Goal: Information Seeking & Learning: Learn about a topic

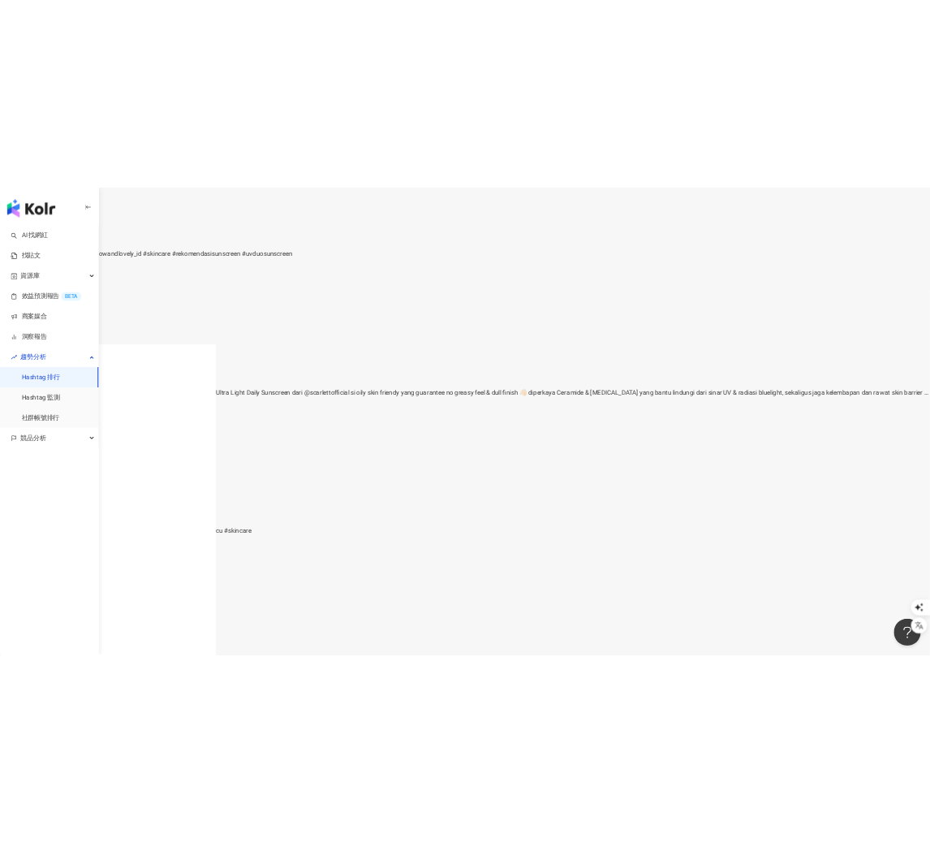
scroll to position [394, 0]
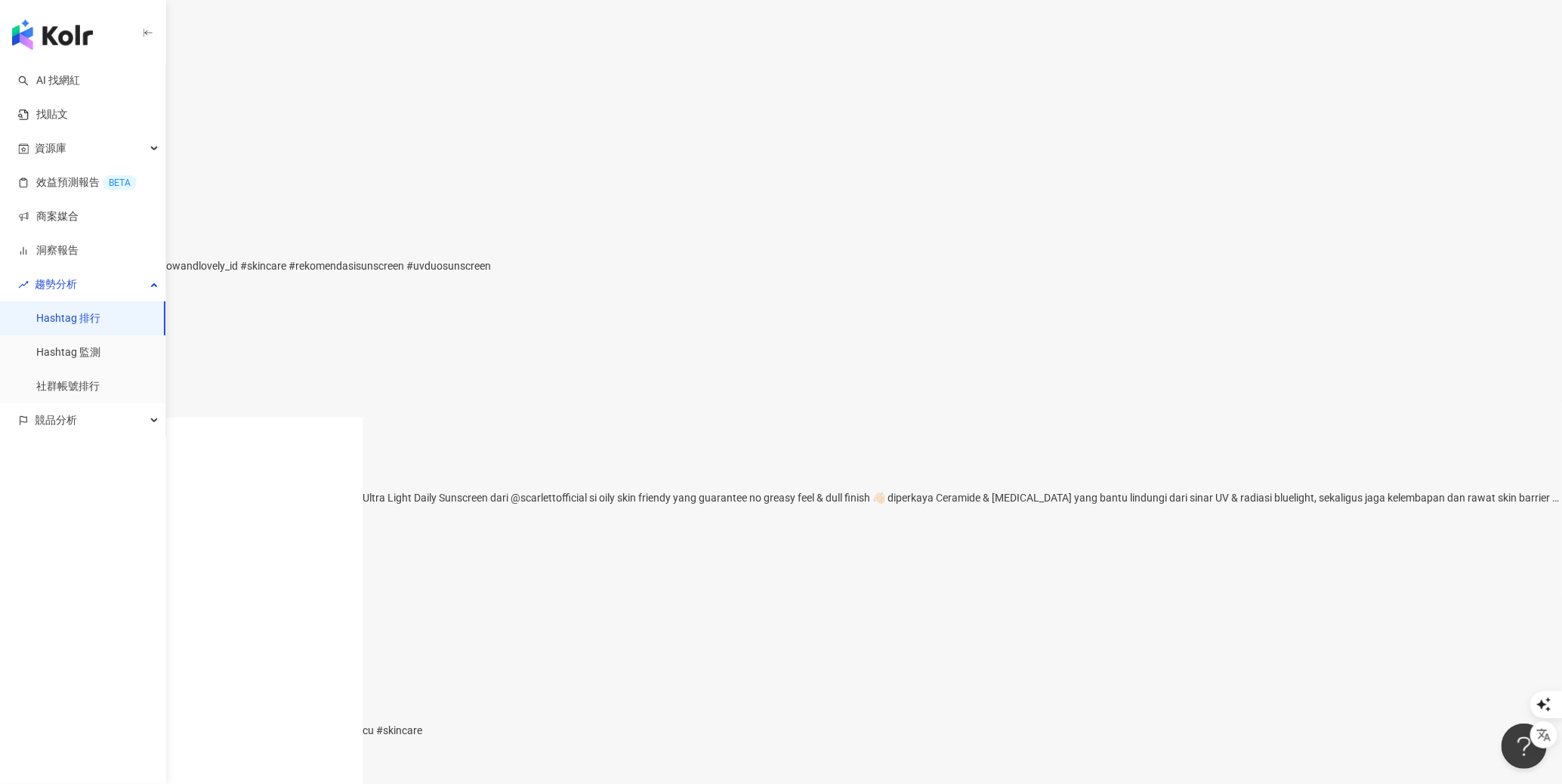
click at [602, 506] on div "PROTECT YOUR SKIN FROM SUN TO SCREEN, ALL DAY LONG ☀️✨ ————— Ultra Light Daily …" at bounding box center [781, 498] width 1562 height 17
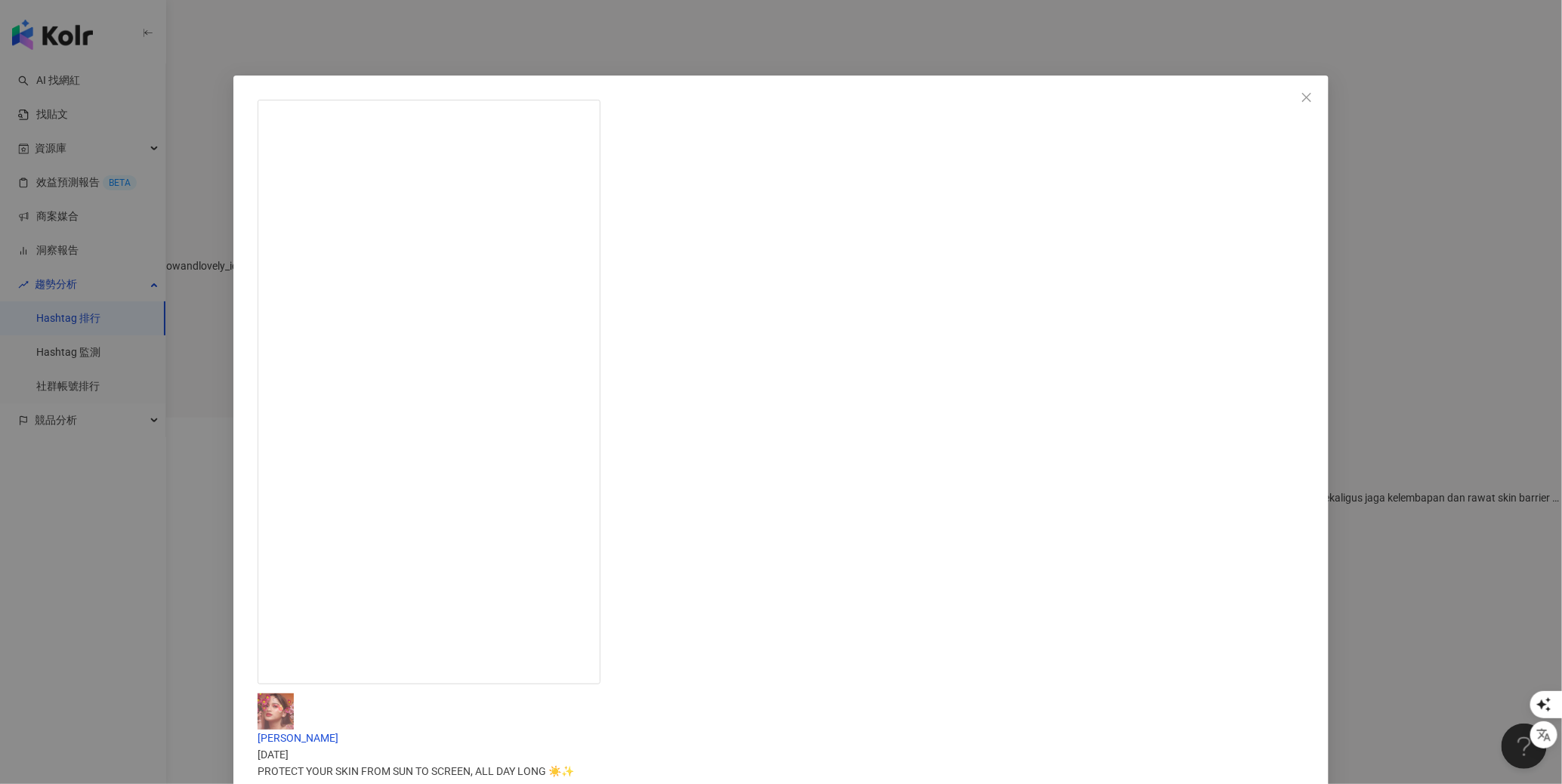
click at [363, 575] on div "[PERSON_NAME] [DATE] PROTECT YOUR SKIN FROM SUN TO SCREEN, ALL DAY LONG ☀️✨ ———…" at bounding box center [781, 392] width 1562 height 784
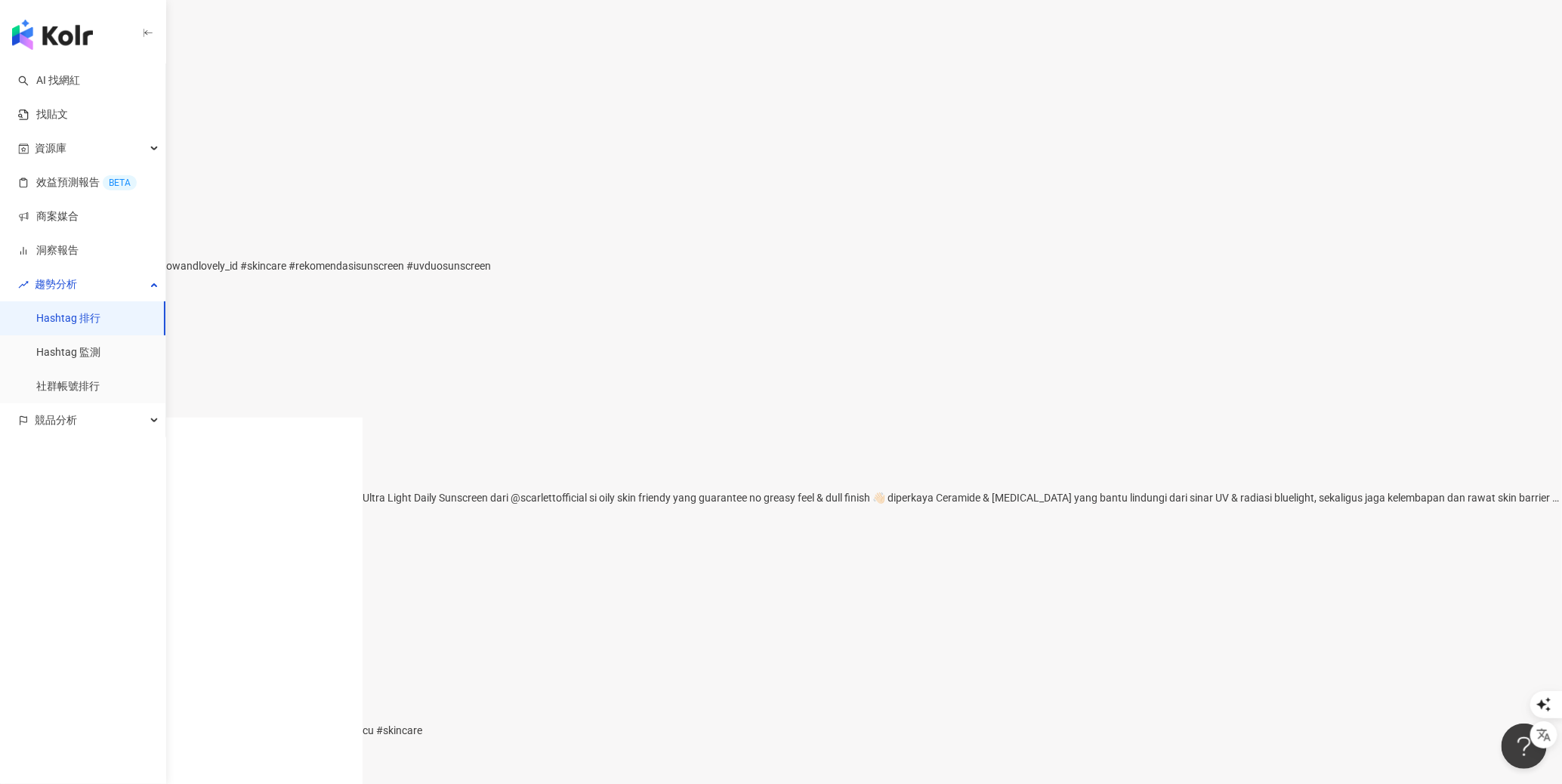
click at [584, 274] on div "gatakut lagi syuting outdoor🤭 @glowandlovely_id #skincare #rekomendasisunscreen…" at bounding box center [781, 266] width 1562 height 17
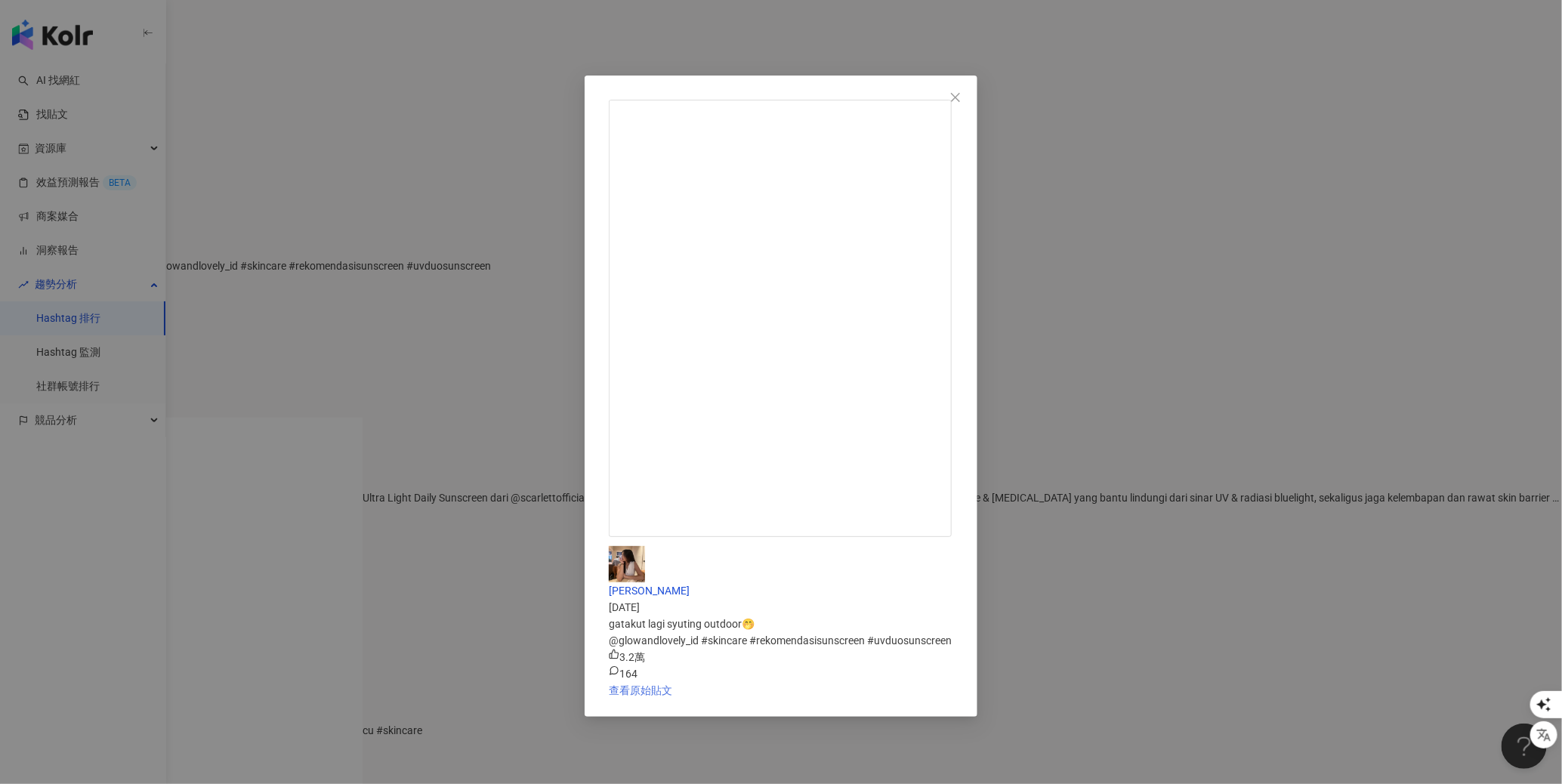
click at [672, 684] on link "查看原始貼文" at bounding box center [640, 689] width 63 height 12
click at [249, 528] on div "[PERSON_NAME] [DATE] gatakut lagi syuting outdoor🤭 @glowandlovely_id #skincare …" at bounding box center [781, 392] width 1562 height 784
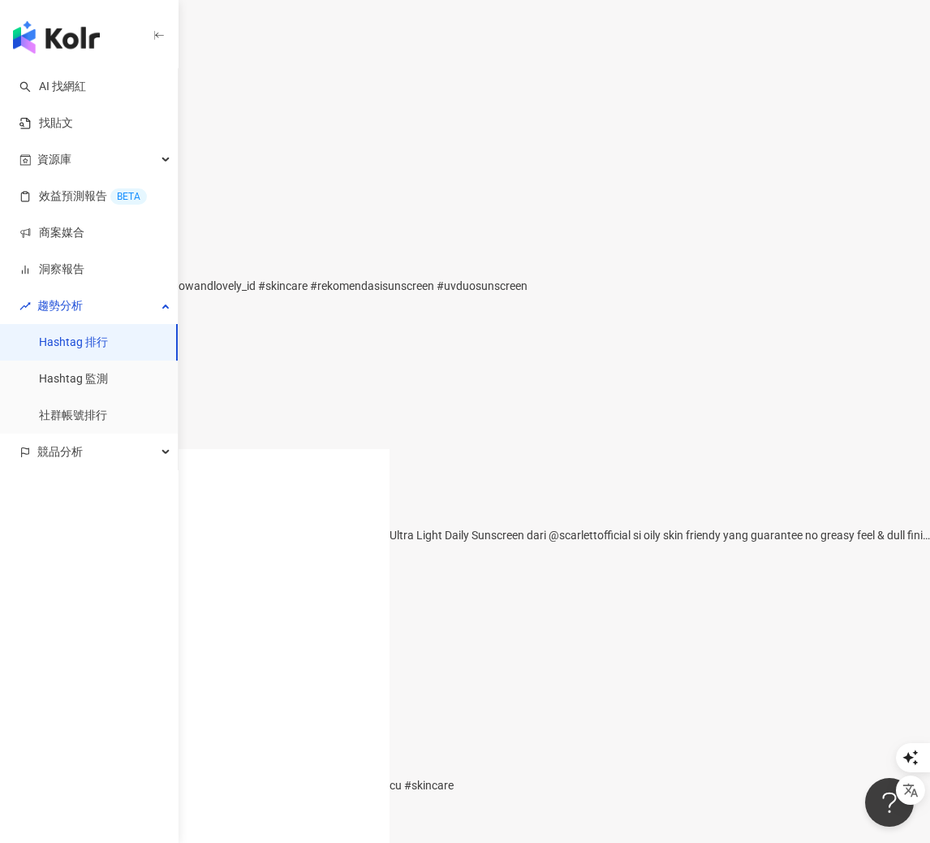
click at [384, 295] on div "gatakut lagi syuting outdoor🤭 @glowandlovely_id #skincare #rekomendasisunscreen…" at bounding box center [465, 286] width 930 height 18
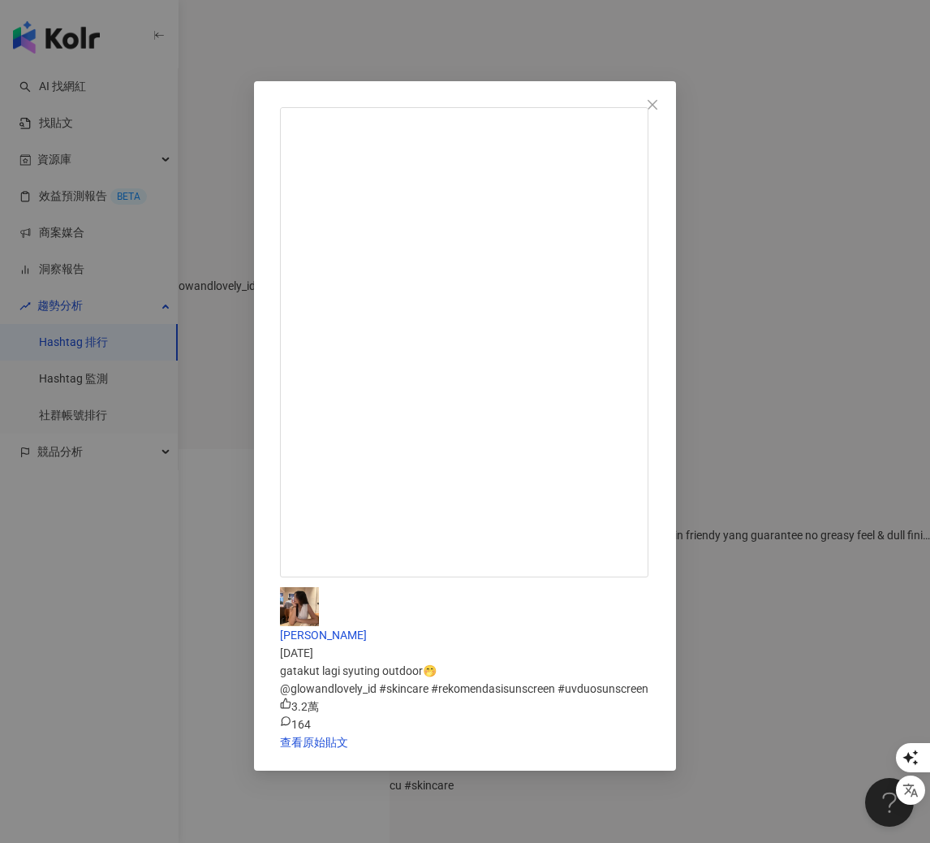
click at [659, 106] on icon "close" at bounding box center [652, 104] width 13 height 13
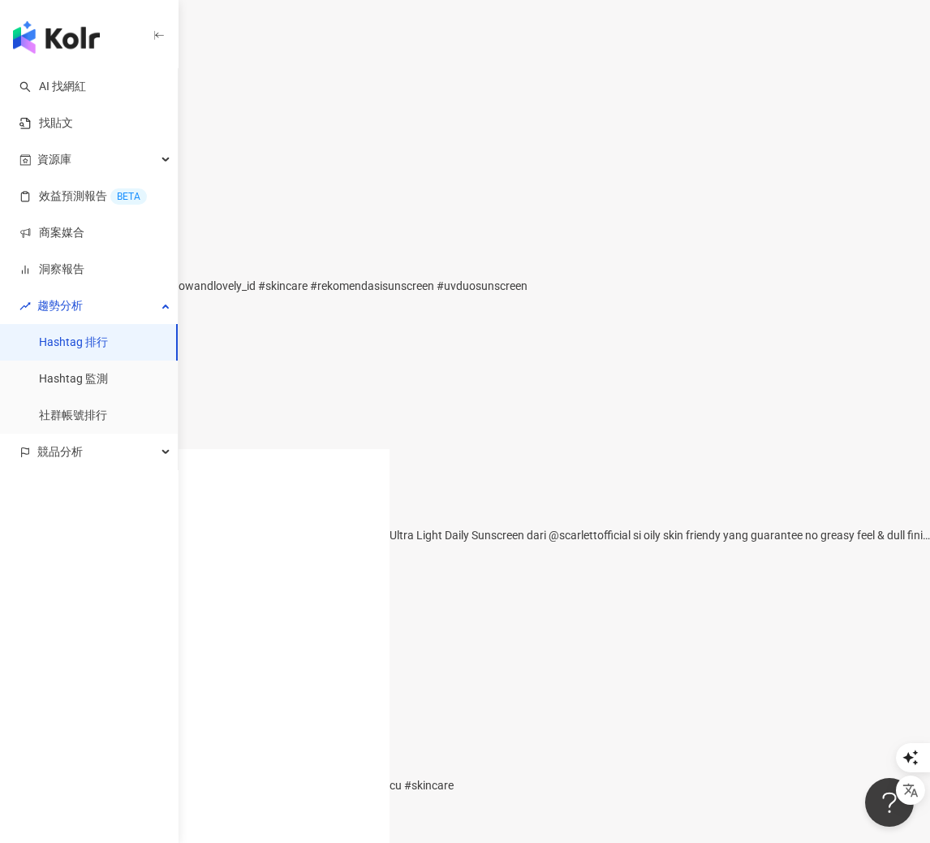
click at [466, 338] on div "gatakut lagi syuting outdoor🤭 @glowandlovely_id #skincare #rekomendasisunscreen…" at bounding box center [465, 308] width 930 height 62
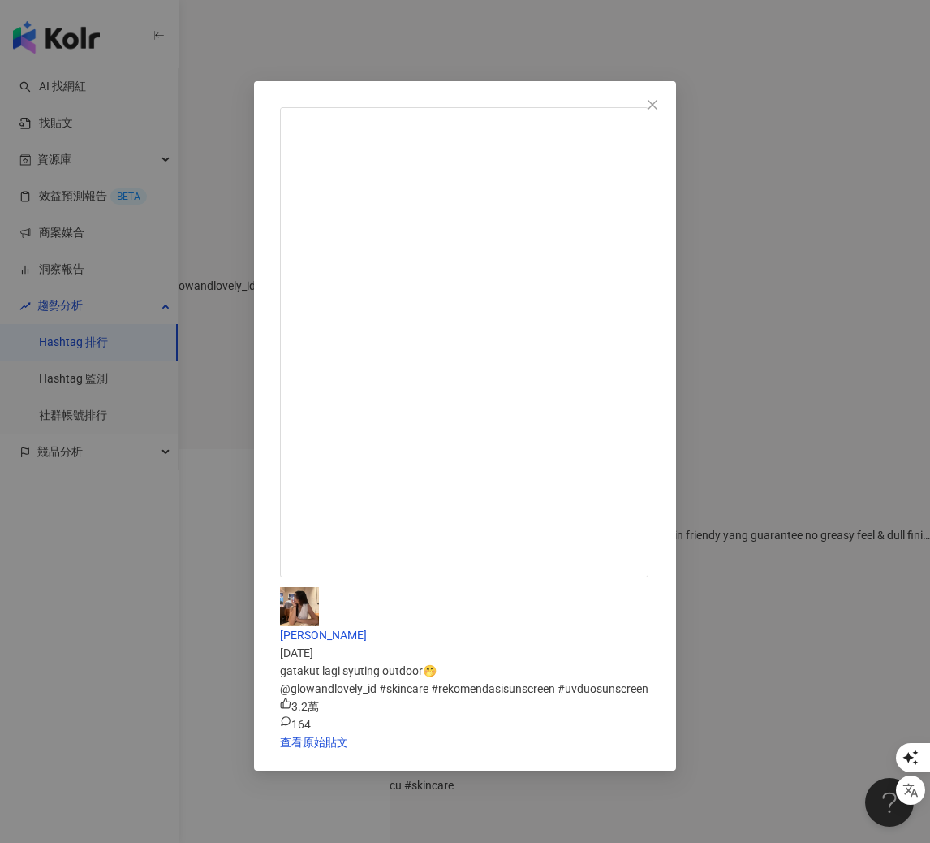
click at [691, 616] on div "[PERSON_NAME] [DATE] gatakut lagi syuting outdoor🤭 @glowandlovely_id #skincare …" at bounding box center [465, 421] width 930 height 843
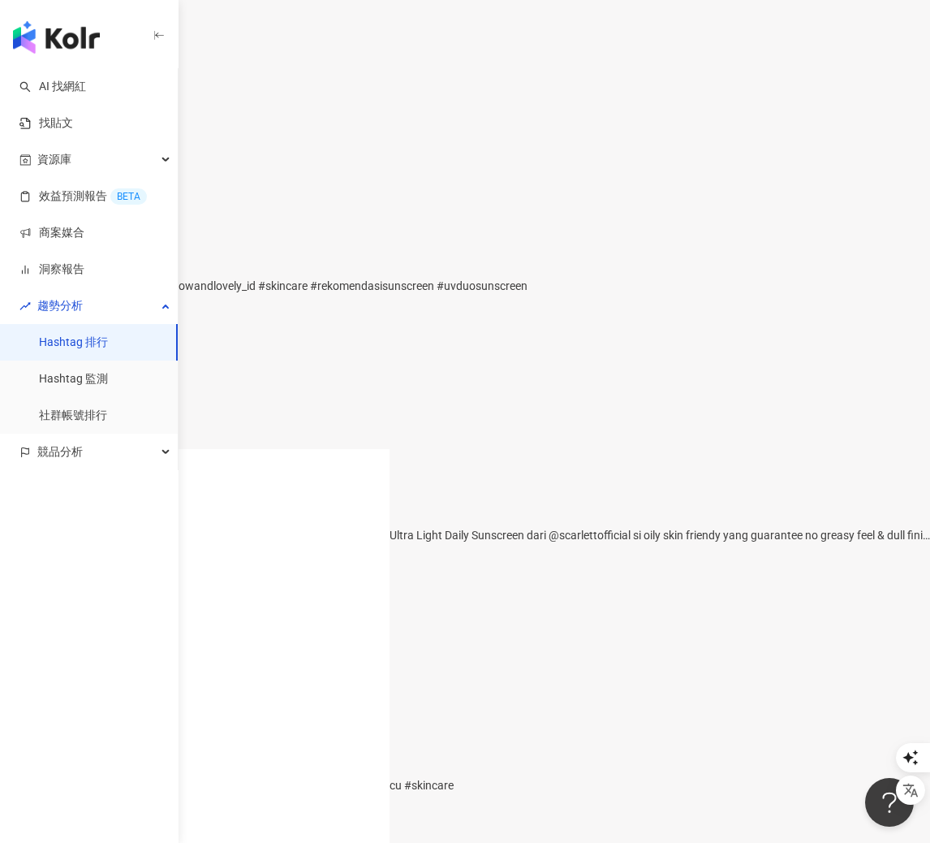
click at [453, 295] on div "gatakut lagi syuting outdoor🤭 @glowandlovely_id #skincare #rekomendasisunscreen…" at bounding box center [465, 286] width 930 height 18
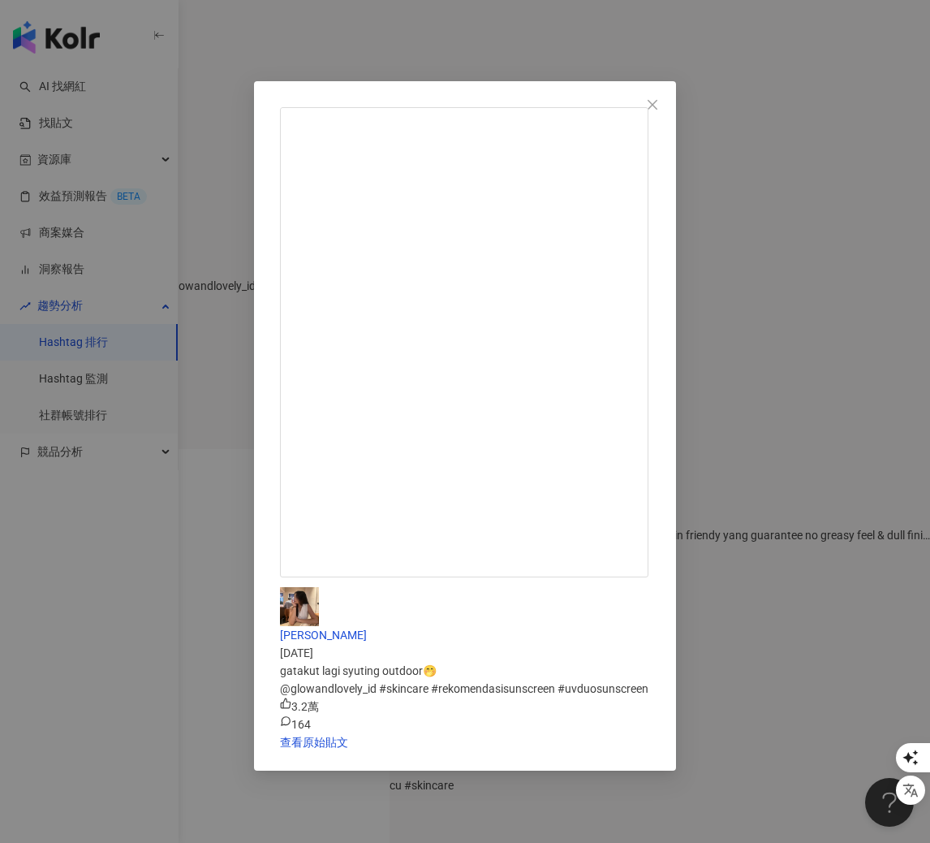
click at [535, 693] on div "[PERSON_NAME] [DATE] gatakut lagi syuting outdoor🤭 @glowandlovely_id #skincare …" at bounding box center [465, 421] width 930 height 843
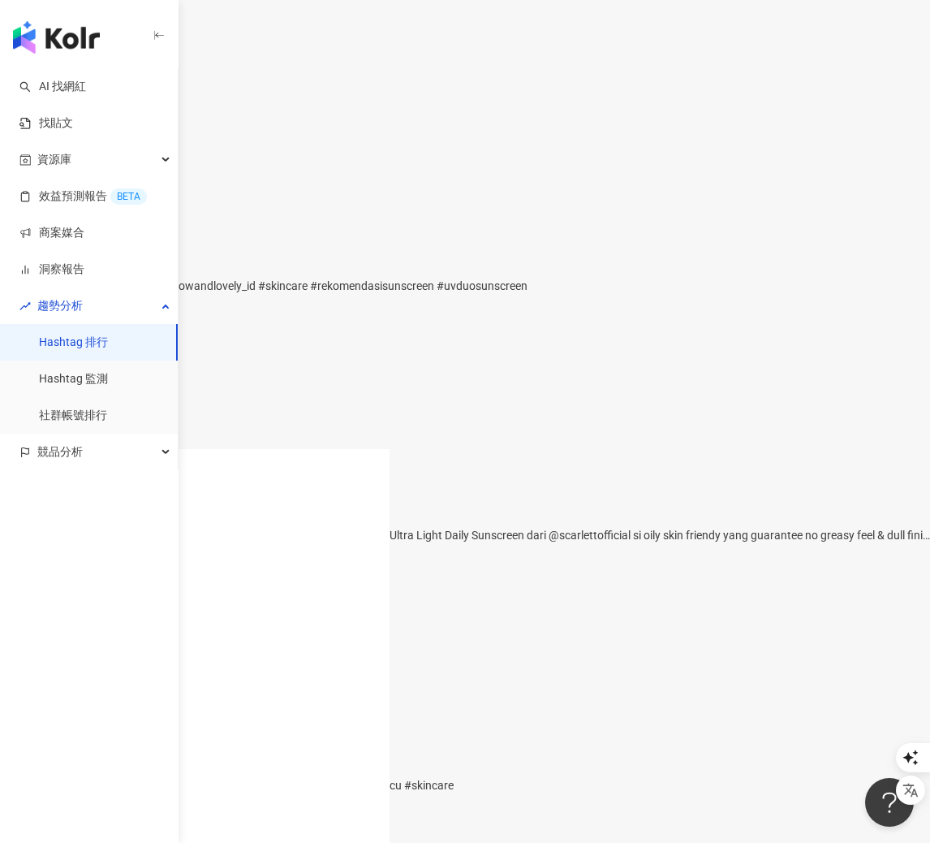
click at [456, 776] on div "Mau seglowong ini? Eek burung solusinya🥳 #faktaunik #komedi #[GEOGRAPHIC_DATA] …" at bounding box center [465, 807] width 930 height 62
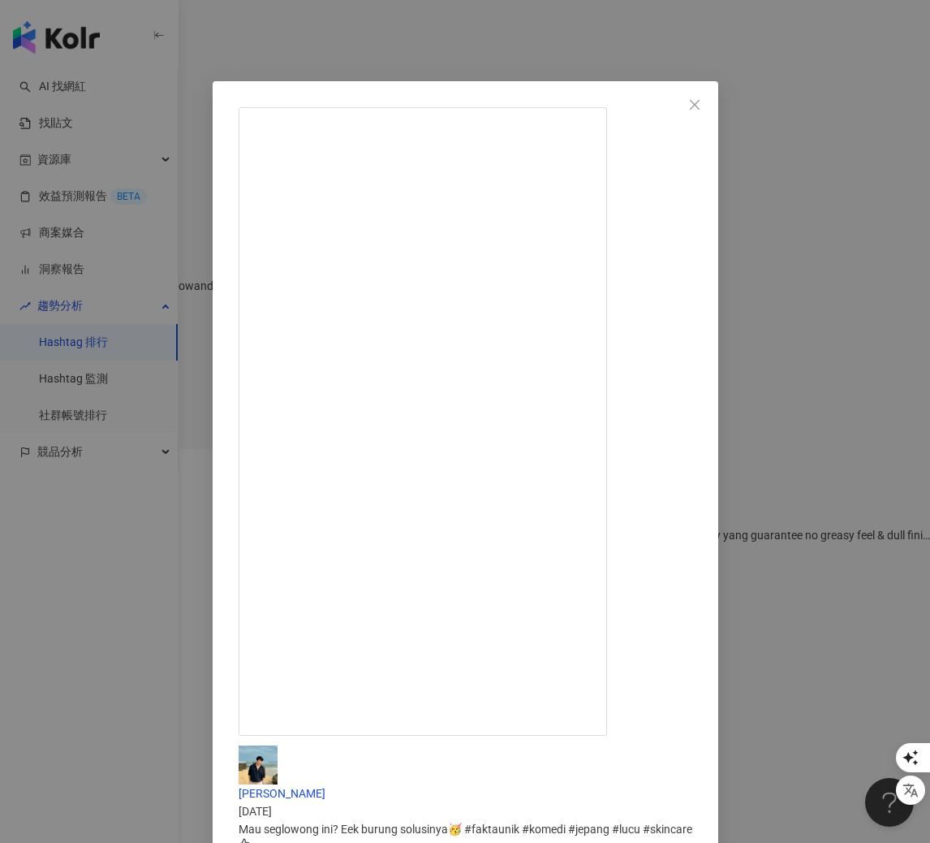
click at [884, 278] on div "[PERSON_NAME] [DATE] Mau seglowong ini? Eek burung solusinya🥳 #faktaunik #komed…" at bounding box center [465, 421] width 930 height 843
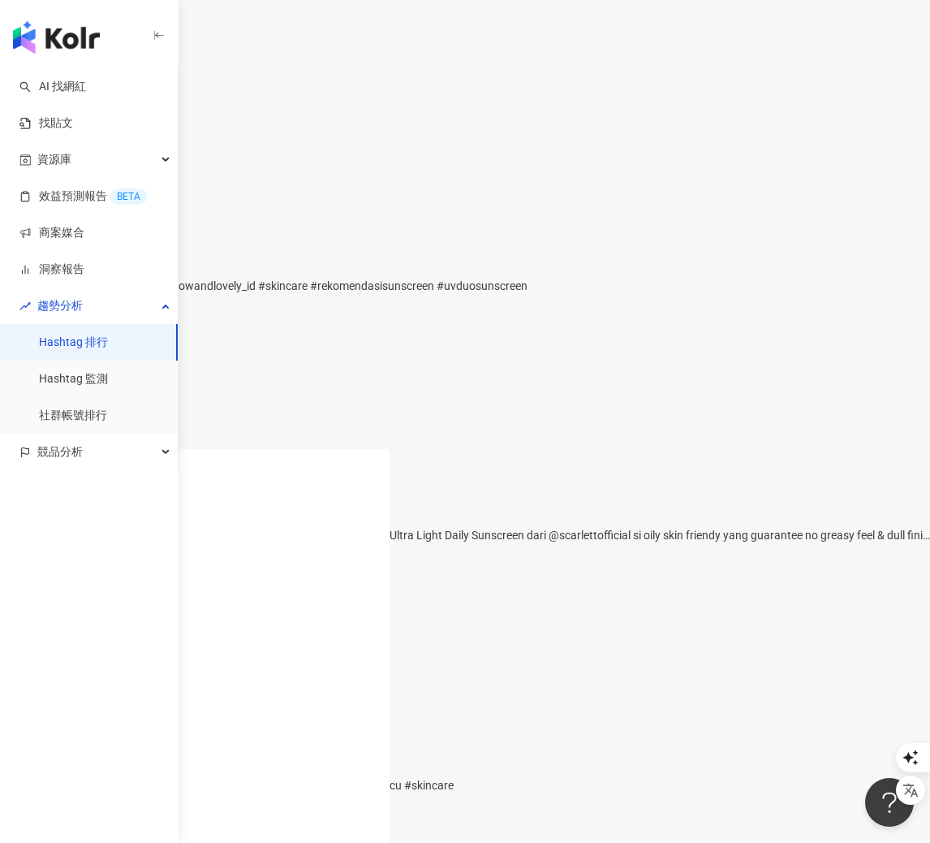
click at [359, 825] on p "[DATE] 15:11" at bounding box center [465, 831] width 930 height 13
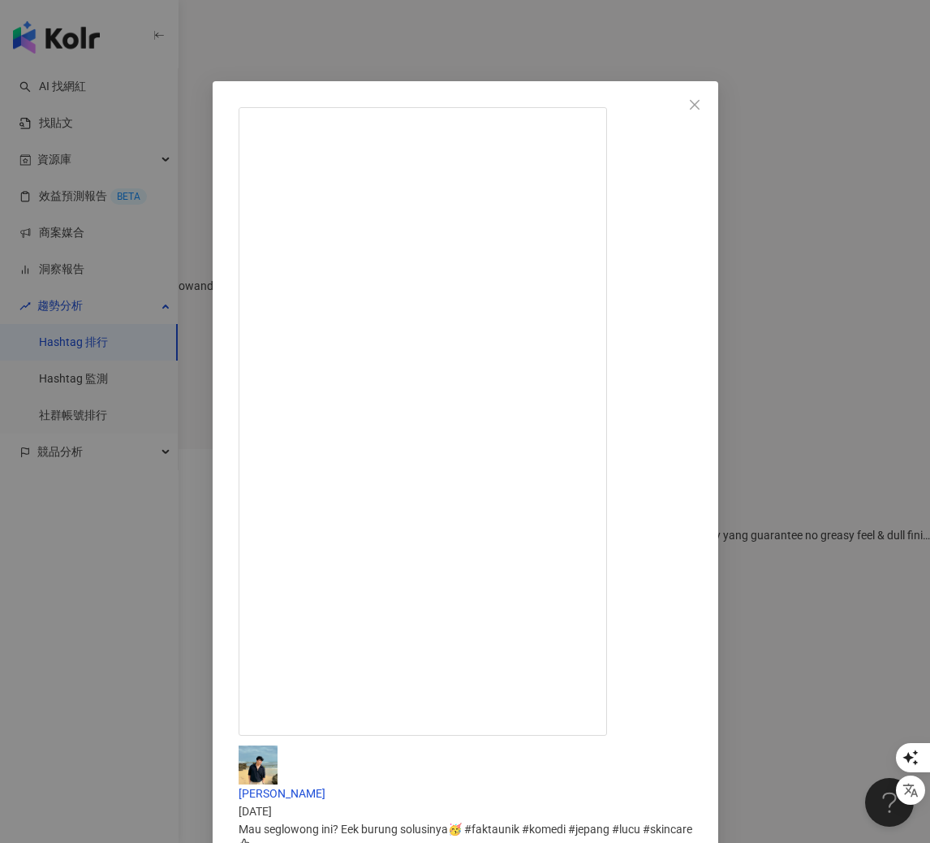
click at [472, 761] on div "[PERSON_NAME] [DATE] Mau seglowong ini? Eek burung solusinya🥳 #faktaunik #komed…" at bounding box center [465, 421] width 930 height 843
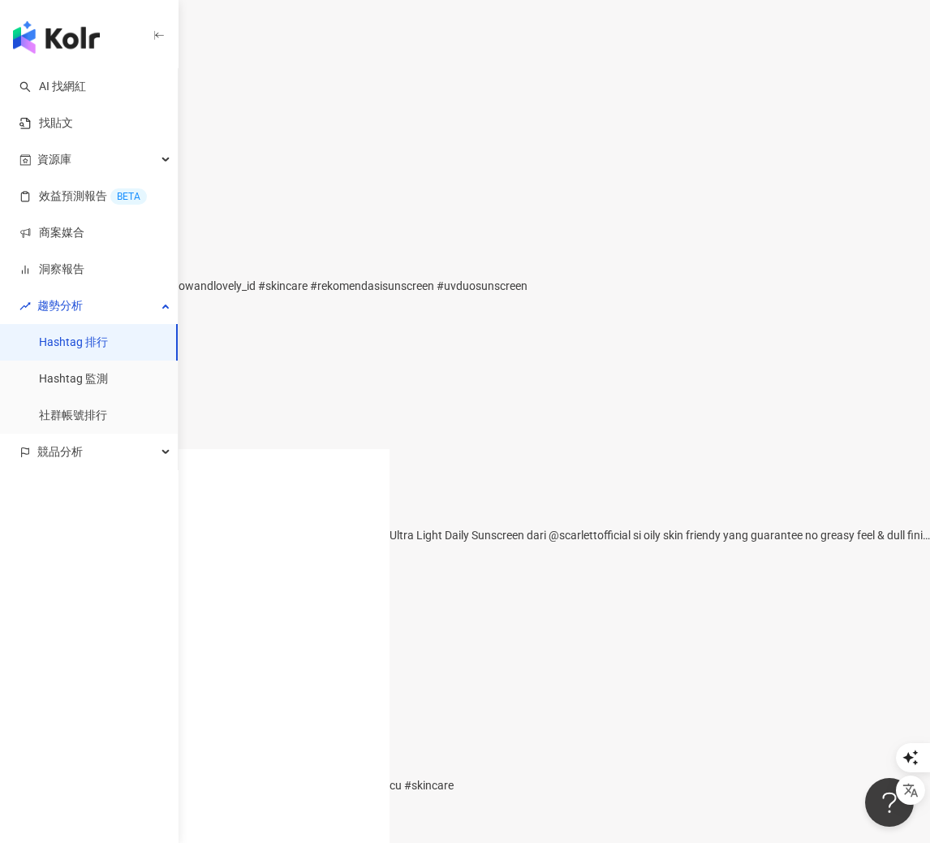
click at [422, 295] on div "gatakut lagi syuting outdoor🤭 @glowandlovely_id #skincare #rekomendasisunscreen…" at bounding box center [465, 286] width 930 height 18
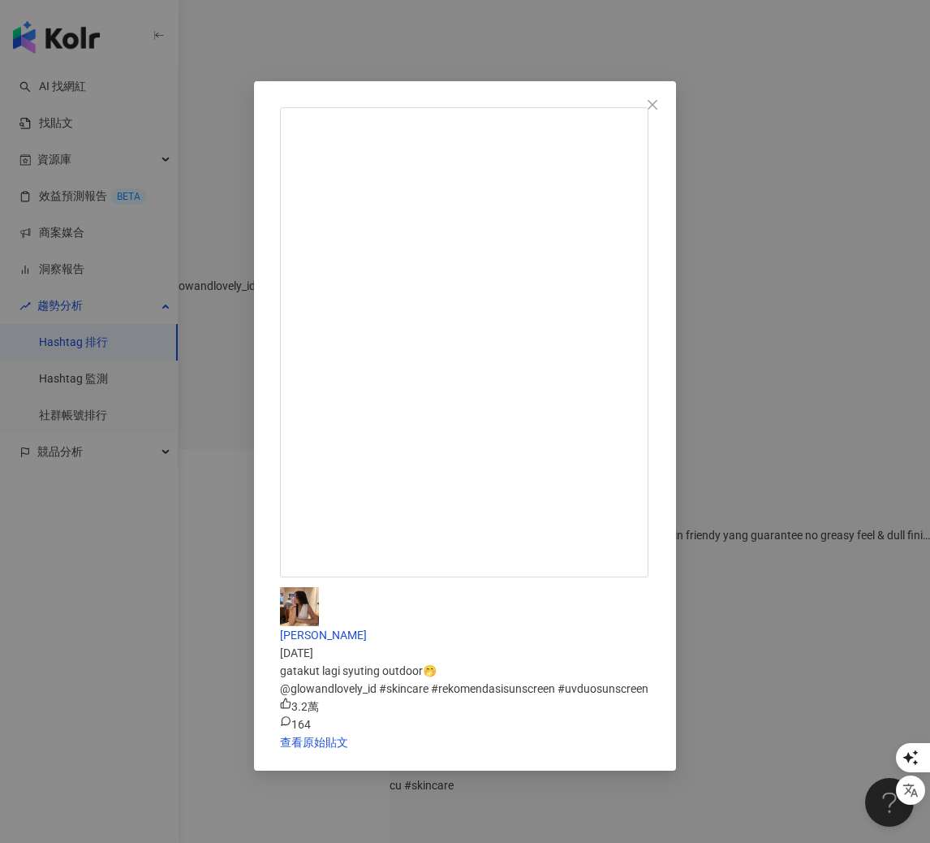
click at [429, 636] on div "[PERSON_NAME] [DATE] gatakut lagi syuting outdoor🤭 @glowandlovely_id #skincare …" at bounding box center [465, 421] width 930 height 843
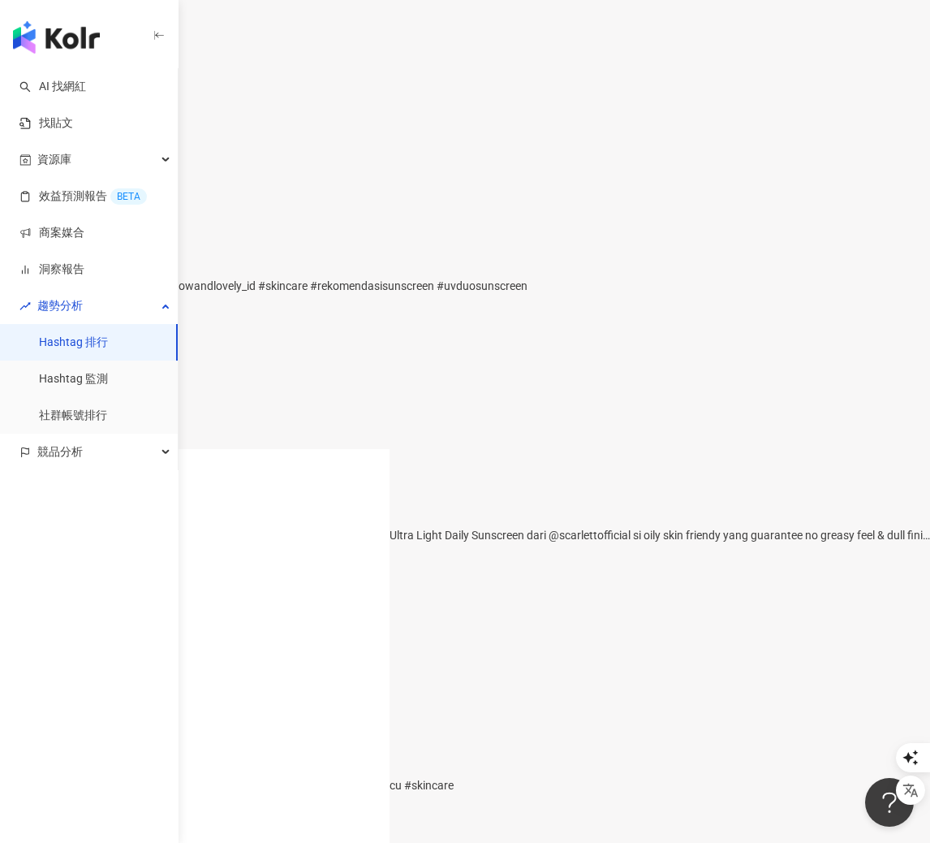
click at [415, 573] on div "PROTECT YOUR SKIN FROM SUN TO SCREEN, ALL DAY LONG ☀️✨ ————— Ultra Light Daily …" at bounding box center [465, 557] width 930 height 62
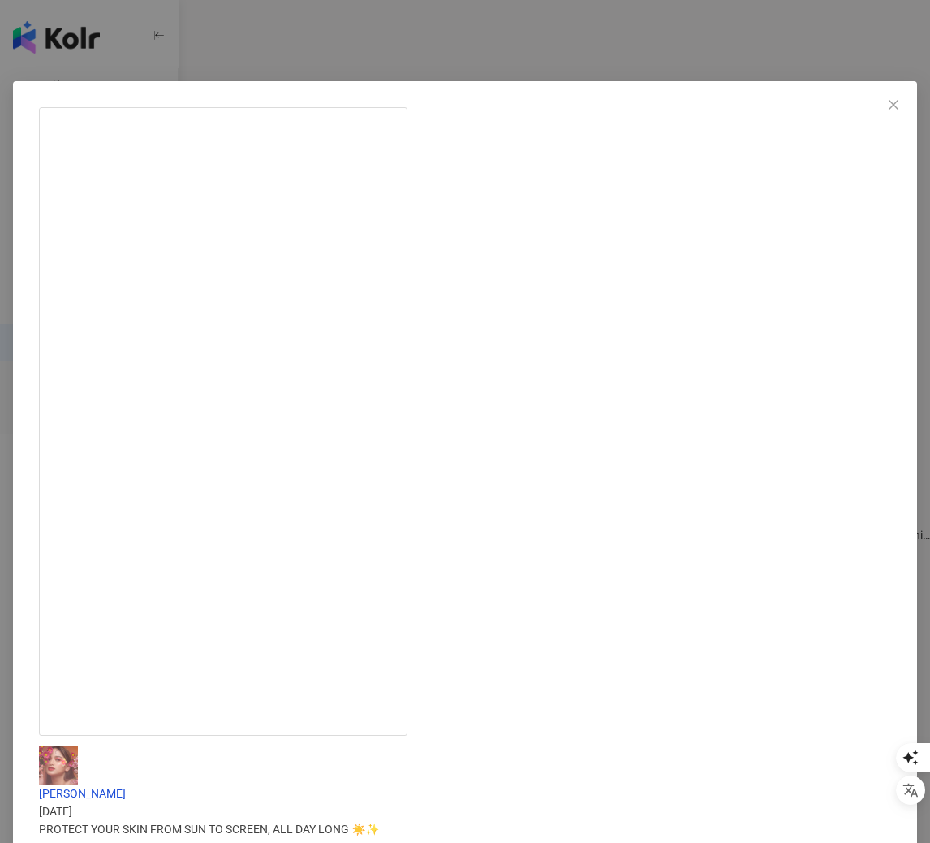
click at [395, 753] on div "[PERSON_NAME] [DATE] PROTECT YOUR SKIN FROM SUN TO SCREEN, ALL DAY LONG ☀️✨ ———…" at bounding box center [465, 421] width 930 height 843
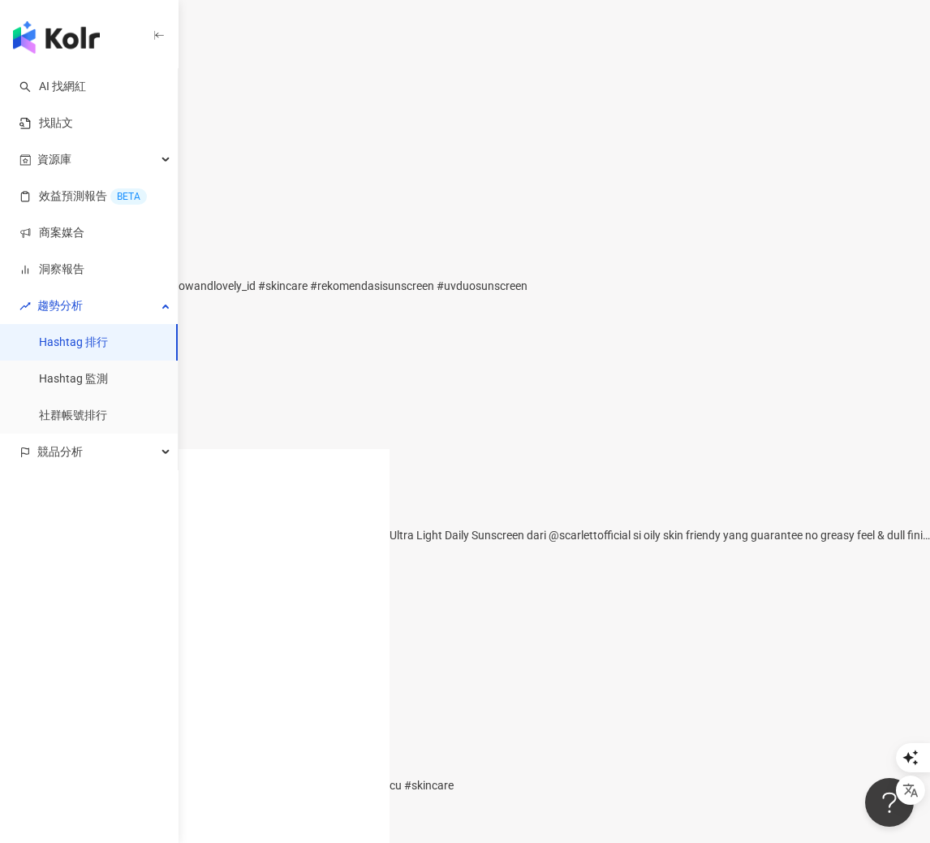
click at [416, 776] on div "Mau seglowong ini? Eek burung solusinya🥳 #faktaunik #komedi #jepang #lucu #skin…" at bounding box center [465, 785] width 930 height 18
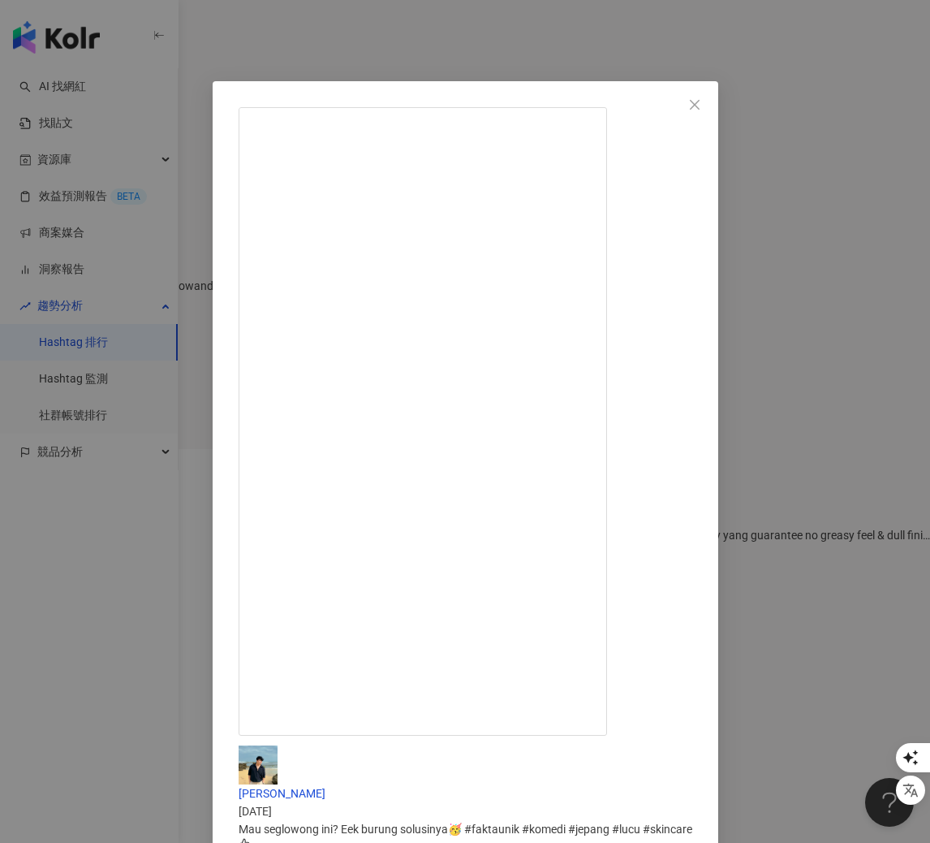
click at [398, 763] on div "[PERSON_NAME] [DATE] Mau seglowong ini? Eek burung solusinya🥳 #faktaunik #komed…" at bounding box center [465, 421] width 930 height 843
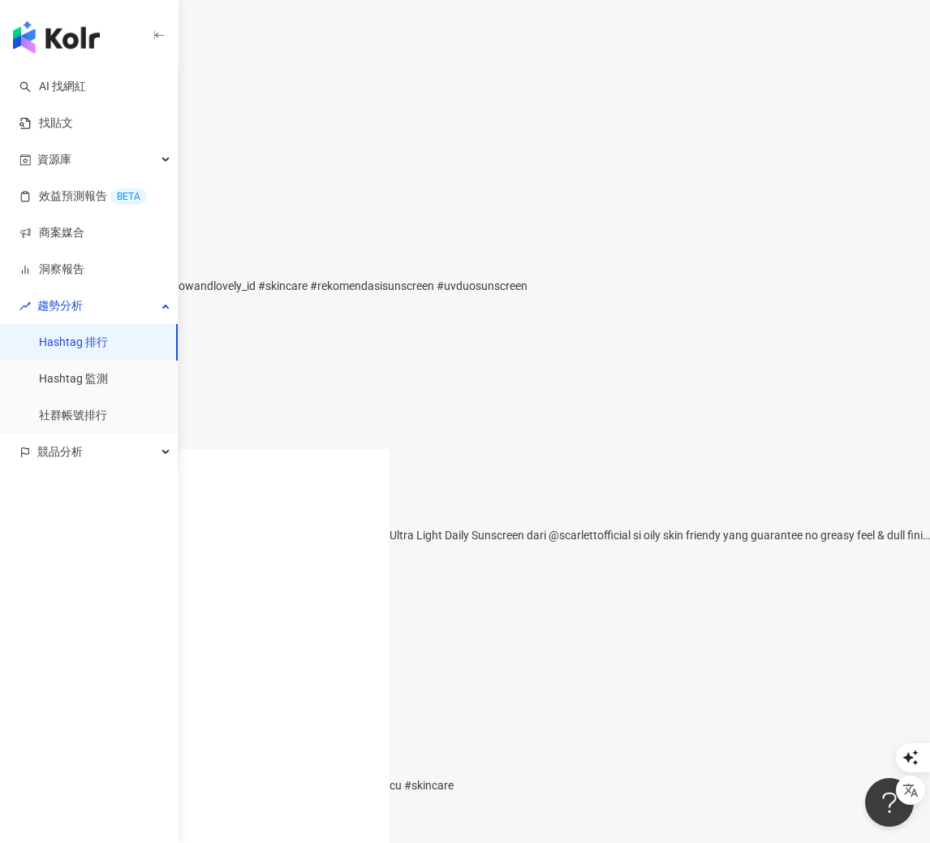
click at [388, 544] on div "PROTECT YOUR SKIN FROM SUN TO SCREEN, ALL DAY LONG ☀️✨ ————— Ultra Light Daily …" at bounding box center [465, 535] width 930 height 18
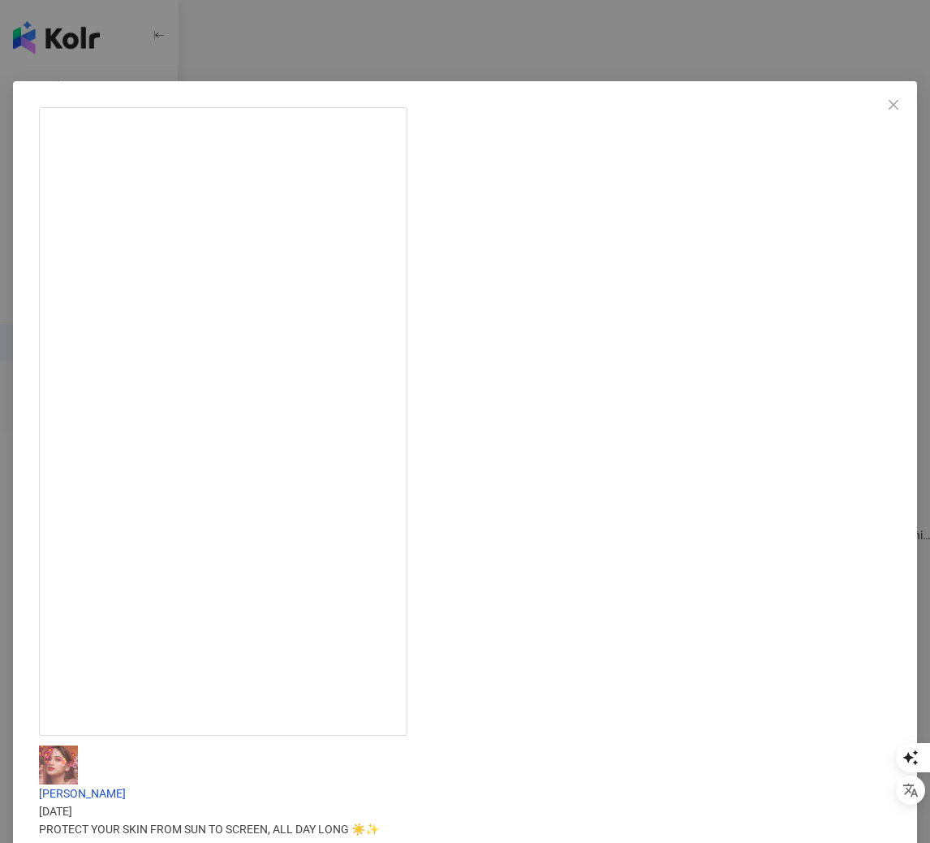
click at [733, 748] on div "[PERSON_NAME] [DATE] PROTECT YOUR SKIN FROM SUN TO SCREEN, ALL DAY LONG ☀️✨ ———…" at bounding box center [465, 421] width 930 height 843
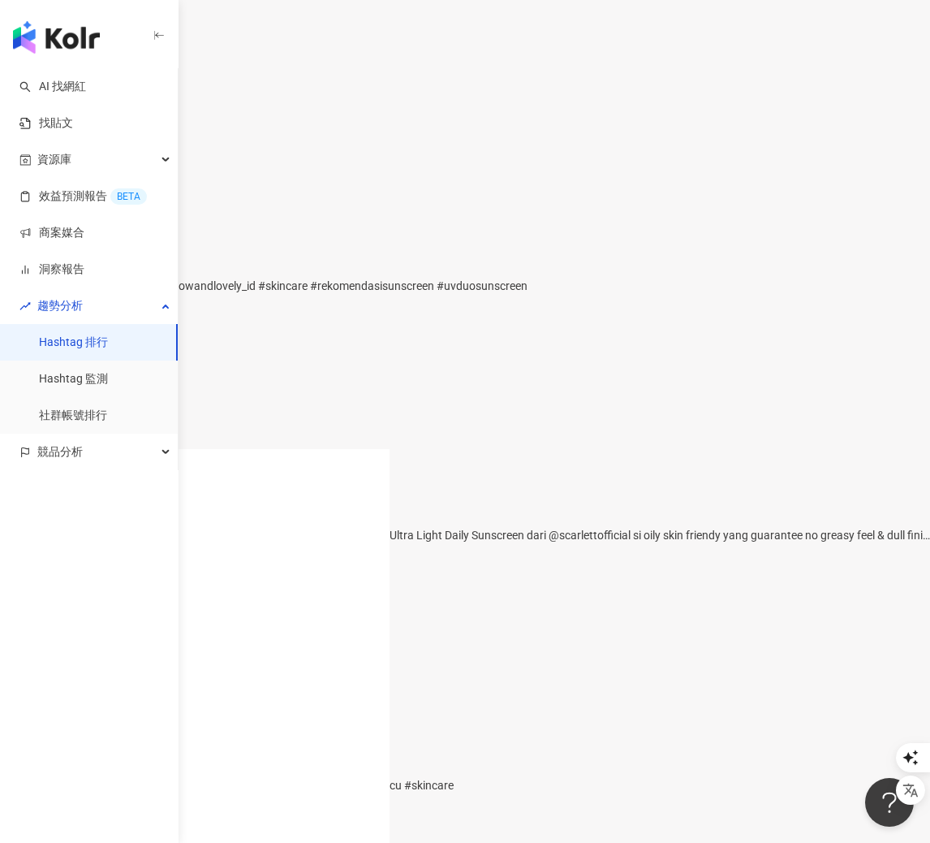
click at [423, 295] on div "gatakut lagi syuting outdoor🤭 @glowandlovely_id #skincare #rekomendasisunscreen…" at bounding box center [465, 286] width 930 height 18
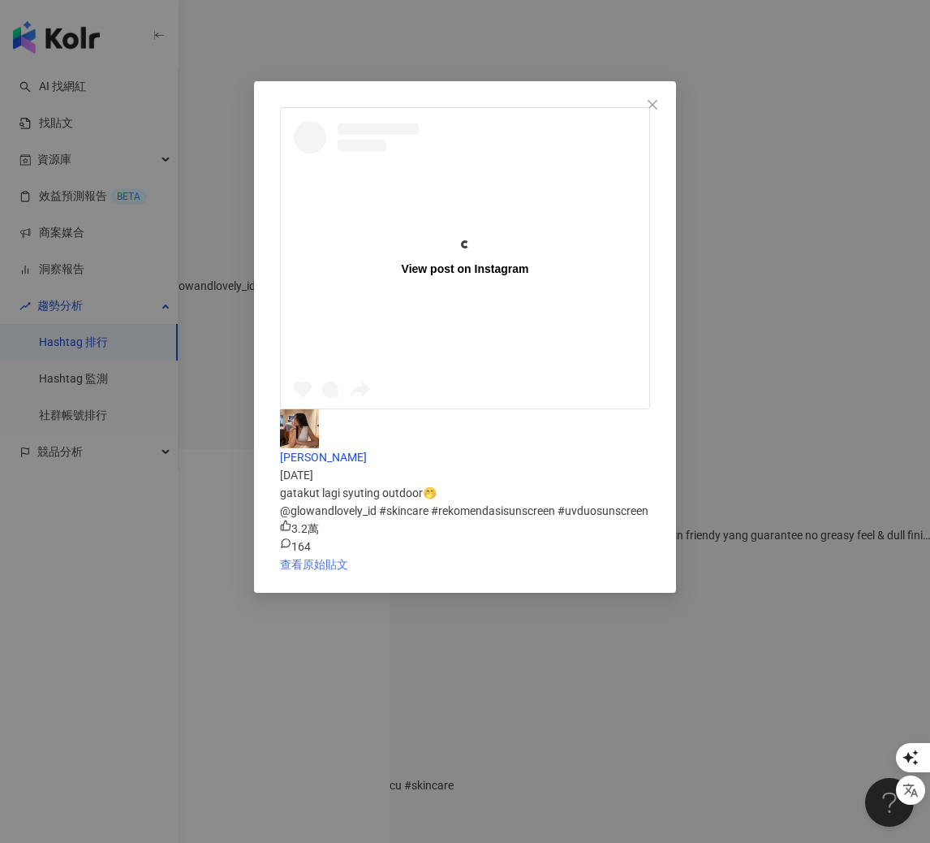
click at [348, 558] on link "查看原始貼文" at bounding box center [314, 564] width 68 height 13
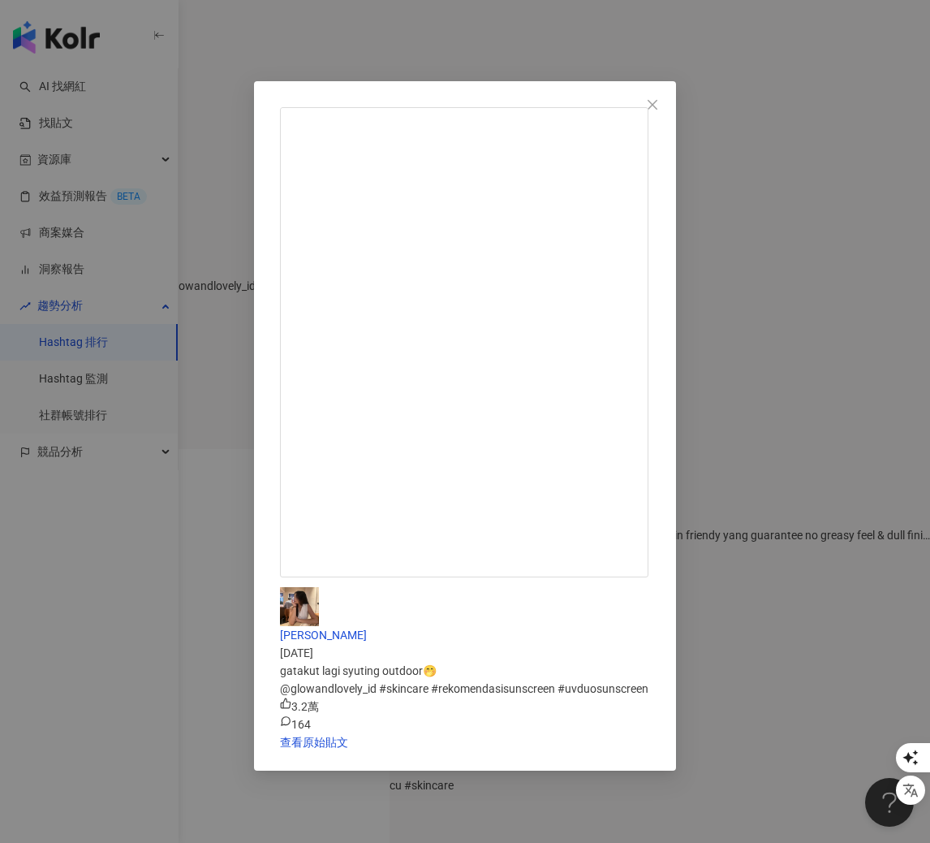
click at [481, 623] on div "[PERSON_NAME] [DATE] gatakut lagi syuting outdoor🤭 @glowandlovely_id #skincare …" at bounding box center [465, 421] width 930 height 843
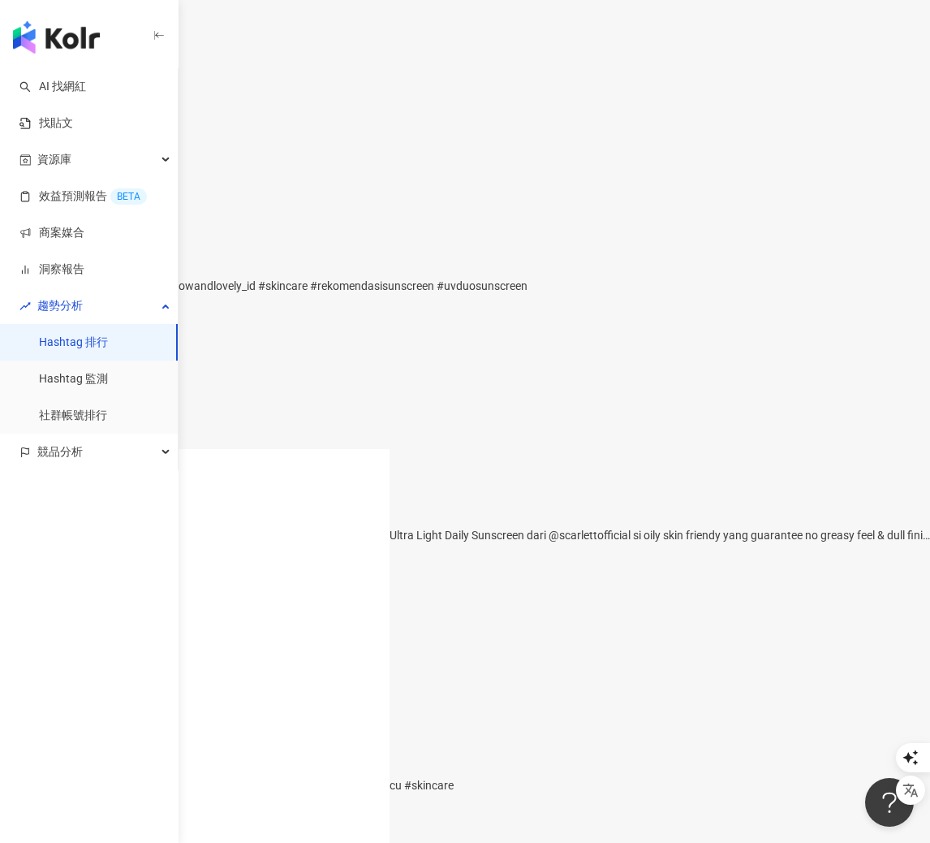
click at [417, 776] on div "Mau seglowong ini? Eek burung solusinya🥳 #faktaunik #komedi #jepang #lucu #skin…" at bounding box center [465, 785] width 930 height 18
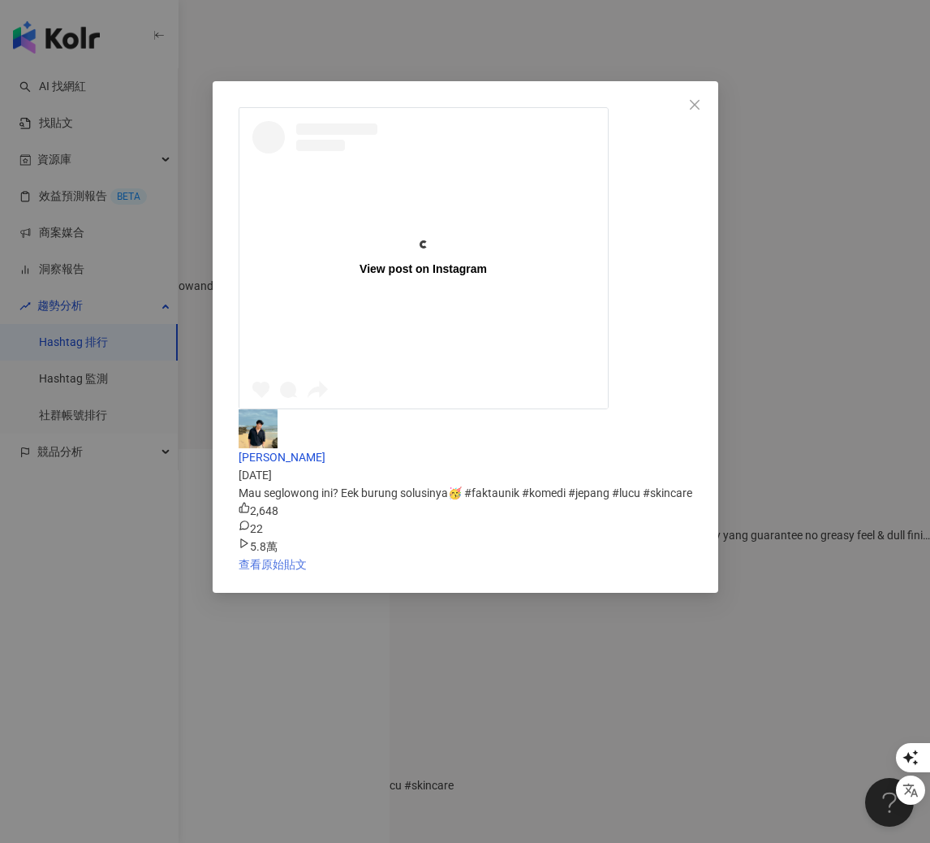
click at [307, 558] on link "查看原始貼文" at bounding box center [273, 564] width 68 height 13
